Goal: Task Accomplishment & Management: Manage account settings

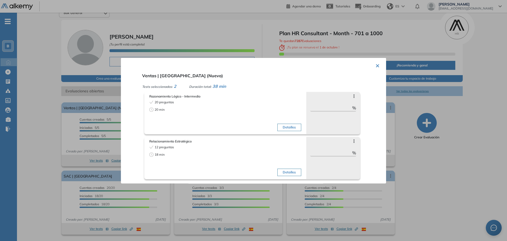
click at [373, 67] on div "× Ventas | [GEOGRAPHIC_DATA] (Nuevo) Tests seleccionados: 2 Duración total: 38 …" at bounding box center [253, 121] width 265 height 126
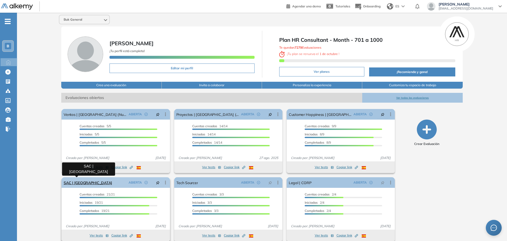
click at [85, 183] on link "SAC | [GEOGRAPHIC_DATA]" at bounding box center [88, 183] width 49 height 11
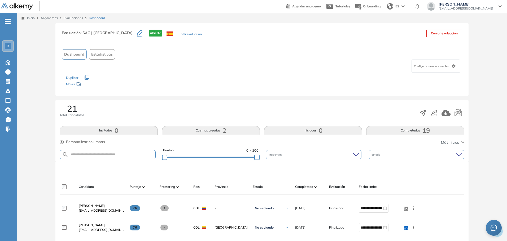
click at [317, 186] on div "Completado" at bounding box center [310, 187] width 30 height 6
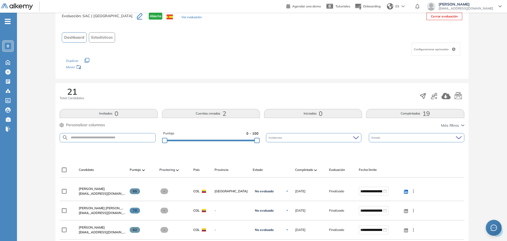
scroll to position [27, 0]
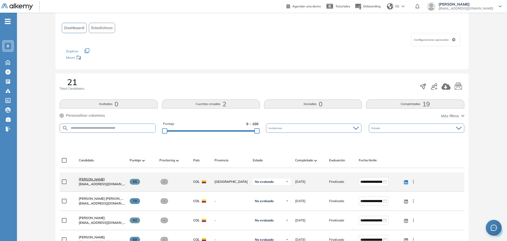
click at [90, 178] on span "Ivonn Mancera" at bounding box center [92, 180] width 26 height 4
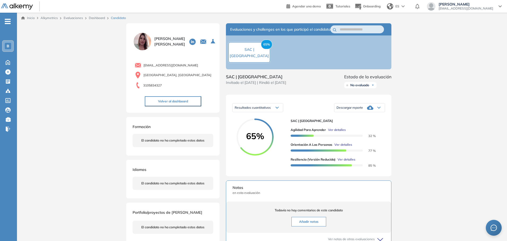
click at [344, 110] on span "Descargar reporte" at bounding box center [349, 108] width 27 height 4
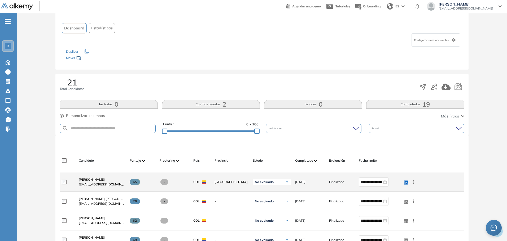
scroll to position [27, 0]
click at [413, 185] on div "linkedin Ver perfil Enviar email Ocultar Evaluar Reiniciar Eliminar" at bounding box center [408, 182] width 15 height 15
click at [414, 183] on icon at bounding box center [413, 181] width 5 height 5
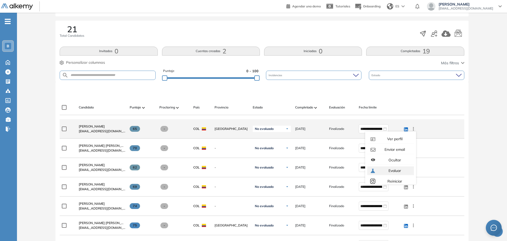
scroll to position [15, 0]
click at [394, 168] on span "Reiniciar" at bounding box center [394, 166] width 16 height 5
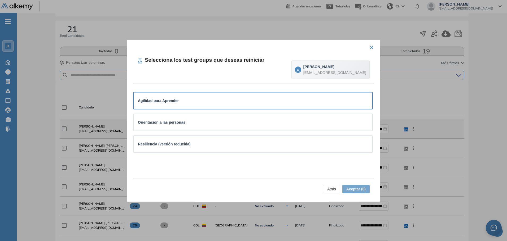
click at [297, 99] on div "Agilidad para Aprender" at bounding box center [253, 101] width 230 height 6
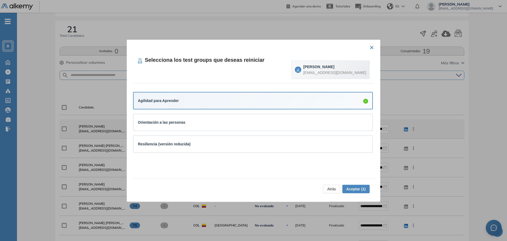
click at [358, 188] on span "Aceptar (1)" at bounding box center [355, 189] width 19 height 6
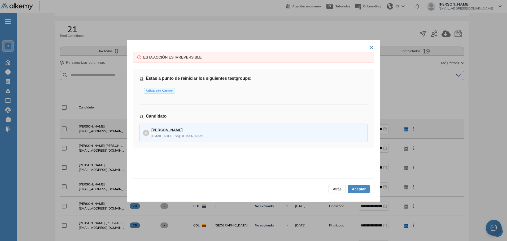
click at [355, 192] on span "Aceptar" at bounding box center [359, 189] width 14 height 6
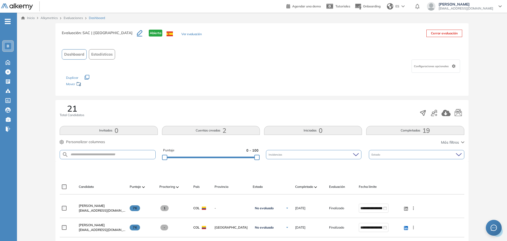
click at [217, 69] on div "Configuraciones opcionales" at bounding box center [262, 66] width 400 height 13
